Goal: Information Seeking & Learning: Find specific fact

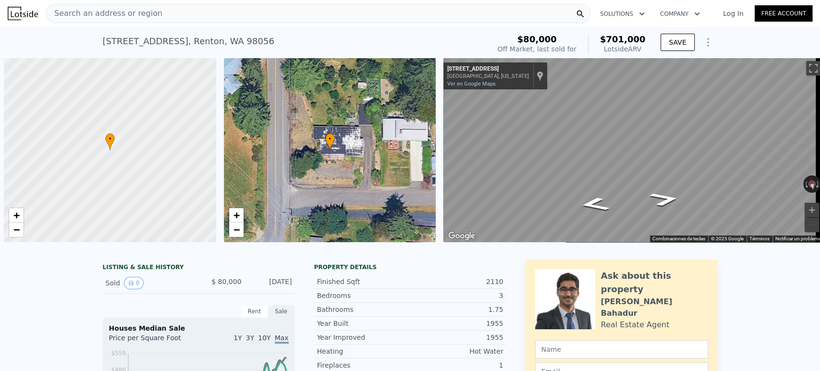
scroll to position [0, 4]
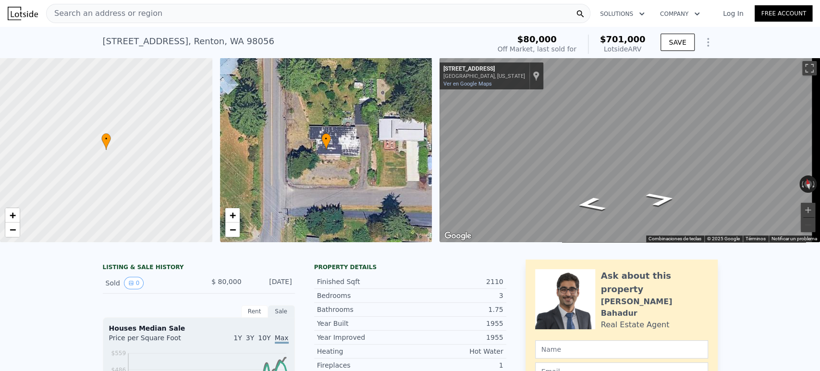
click at [277, 9] on div "Search an address or region" at bounding box center [318, 13] width 545 height 19
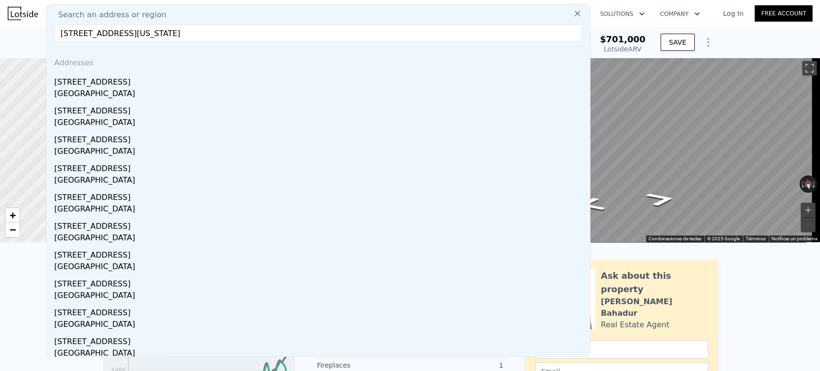
type input "[STREET_ADDRESS][US_STATE]"
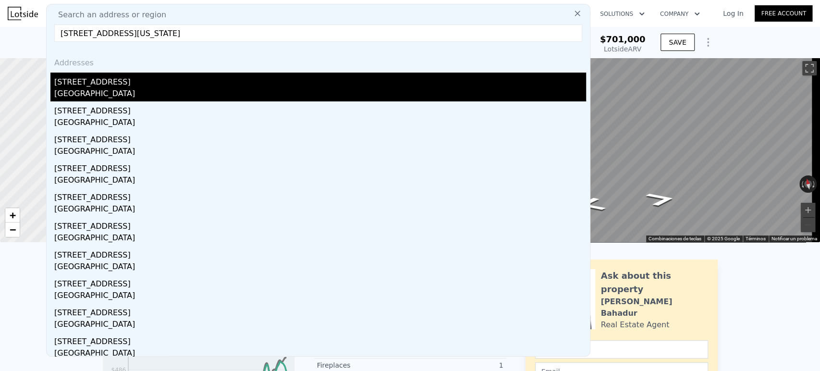
click at [171, 79] on div "[STREET_ADDRESS]" at bounding box center [320, 80] width 532 height 15
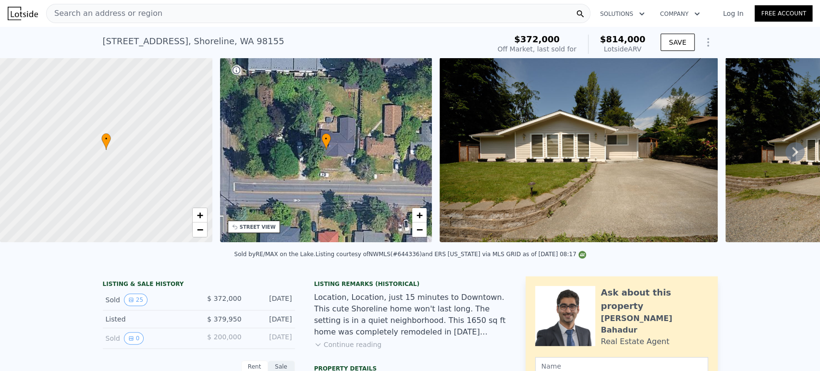
click at [269, 19] on div "Search an address or region" at bounding box center [318, 13] width 545 height 19
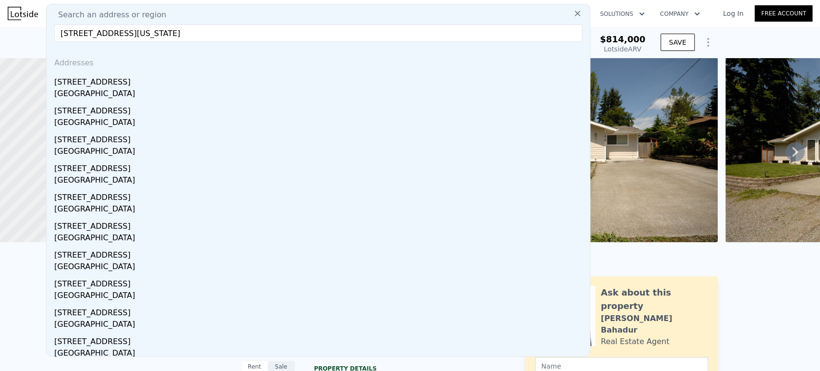
click at [75, 32] on input "[STREET_ADDRESS][US_STATE]" at bounding box center [318, 33] width 528 height 17
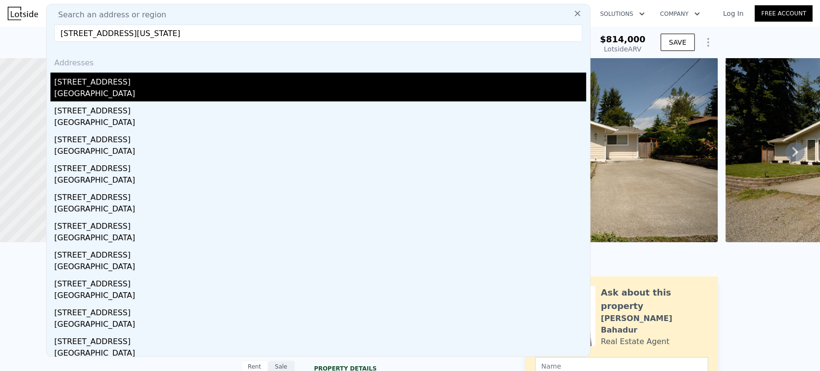
type input "[STREET_ADDRESS][US_STATE]"
click at [86, 78] on div "[STREET_ADDRESS]" at bounding box center [320, 80] width 532 height 15
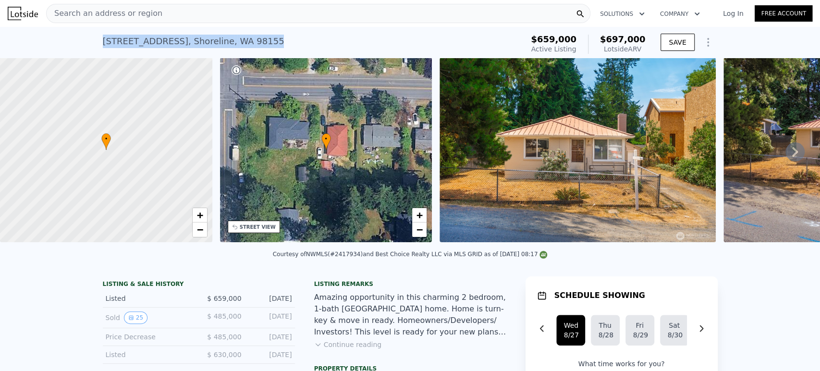
drag, startPoint x: 253, startPoint y: 48, endPoint x: 75, endPoint y: 44, distance: 177.4
click at [75, 44] on div "[STREET_ADDRESS] Active at $659k (~ARV $697k ) $659,000 Active Listing $697,000…" at bounding box center [410, 42] width 820 height 31
copy div "[STREET_ADDRESS]"
click at [103, 37] on div "[STREET_ADDRESS]" at bounding box center [194, 41] width 182 height 13
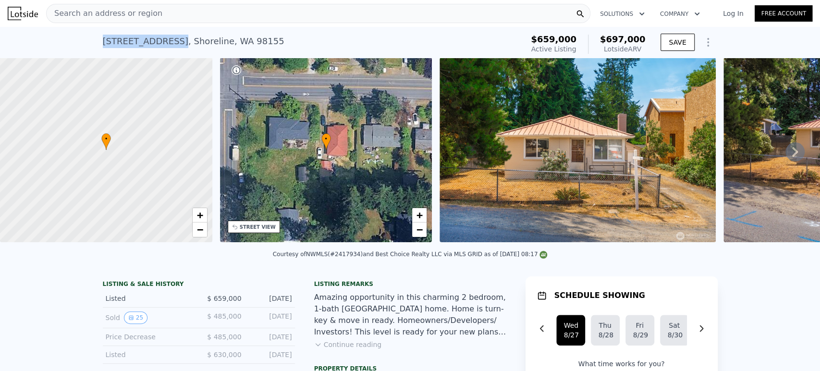
drag, startPoint x: 99, startPoint y: 38, endPoint x: 160, endPoint y: 37, distance: 60.6
click at [160, 37] on div "[STREET_ADDRESS]" at bounding box center [194, 41] width 182 height 13
copy div "[STREET_ADDRESS]"
click at [445, 45] on div "[STREET_ADDRESS] Active at $659k (~ARV $697k )" at bounding box center [311, 44] width 417 height 27
drag, startPoint x: 257, startPoint y: 45, endPoint x: 85, endPoint y: 30, distance: 173.2
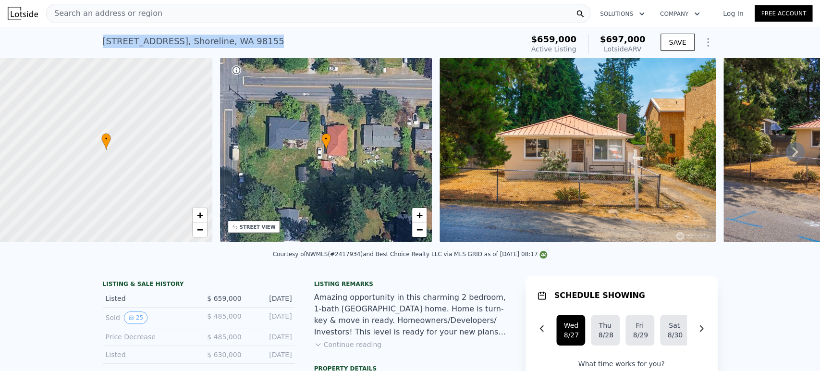
click at [85, 30] on div "[STREET_ADDRESS] Active at $659k (~ARV $697k ) $659,000 Active Listing $697,000…" at bounding box center [410, 42] width 820 height 31
copy div "[STREET_ADDRESS]"
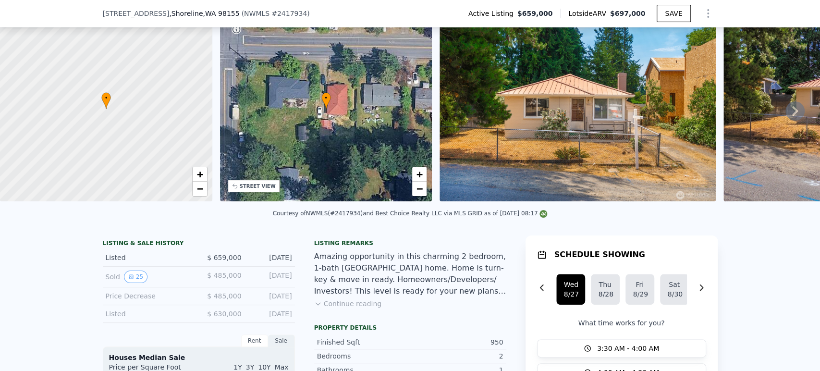
scroll to position [317, 0]
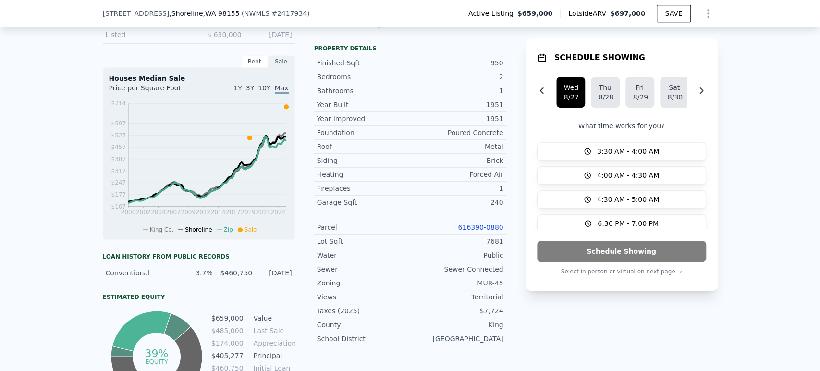
click at [489, 231] on link "616390-0880" at bounding box center [480, 227] width 45 height 8
